Goal: Check status: Check status

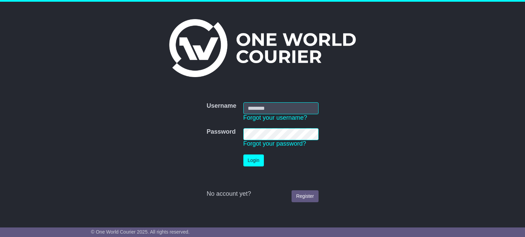
type input "**********"
click at [260, 161] on button "Login" at bounding box center [253, 161] width 21 height 12
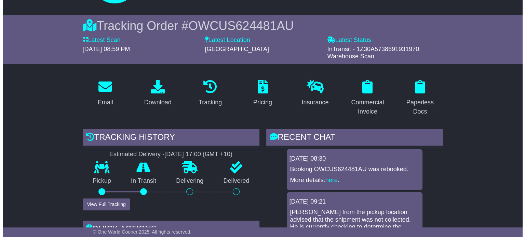
scroll to position [47, 0]
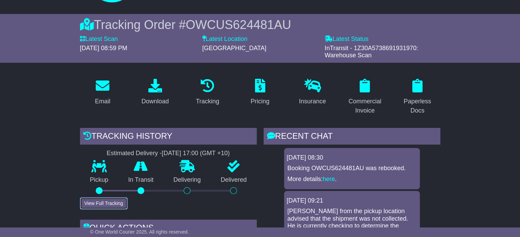
click at [106, 204] on button "View Full Tracking" at bounding box center [103, 204] width 47 height 12
